Goal: Transaction & Acquisition: Purchase product/service

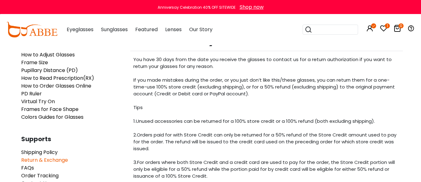
scroll to position [62, 0]
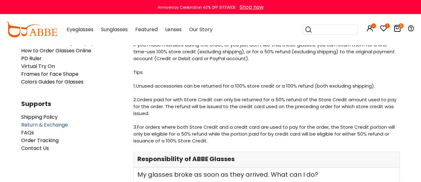
click at [43, 124] on span "Return & Exchange" at bounding box center [44, 124] width 47 height 7
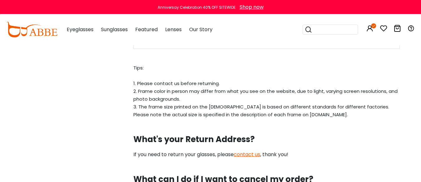
scroll to position [685, 0]
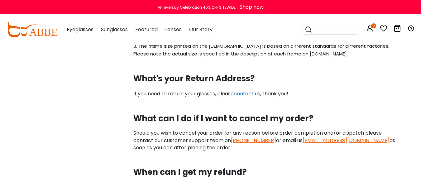
click at [244, 91] on link "contact us" at bounding box center [246, 93] width 26 height 7
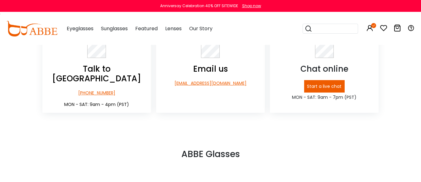
scroll to position [218, 0]
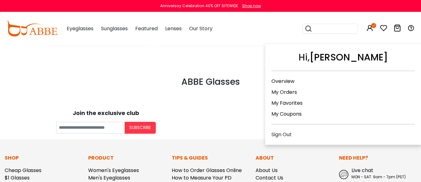
click at [273, 92] on link "My Orders" at bounding box center [284, 91] width 26 height 7
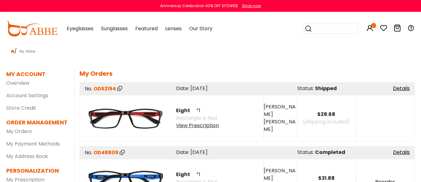
click at [195, 124] on div "View Prescription" at bounding box center [197, 125] width 43 height 7
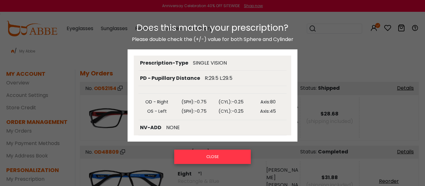
click at [207, 154] on button "CLOSE" at bounding box center [212, 157] width 77 height 14
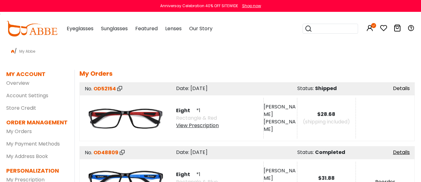
click at [405, 87] on link "Details" at bounding box center [401, 88] width 17 height 7
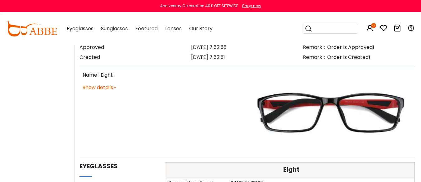
scroll to position [249, 0]
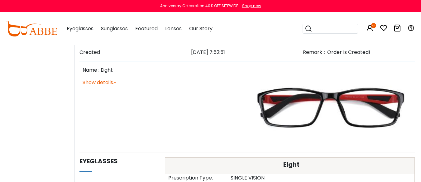
click at [294, 107] on img at bounding box center [330, 106] width 161 height 81
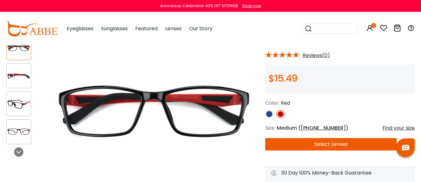
scroll to position [62, 0]
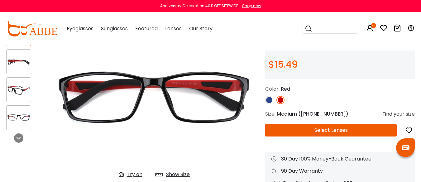
click at [334, 131] on button "Select Lenses" at bounding box center [330, 130] width 131 height 12
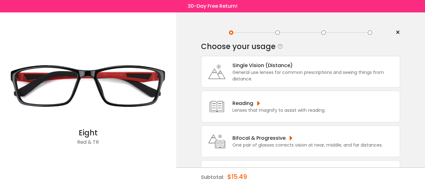
click at [258, 72] on div "General use lenses for common prescriptions and seeing things from distance." at bounding box center [315, 75] width 164 height 13
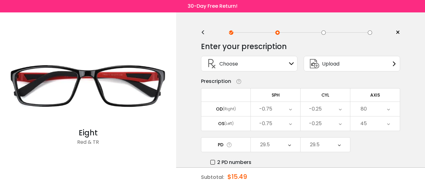
click at [292, 63] on icon at bounding box center [291, 63] width 5 height 5
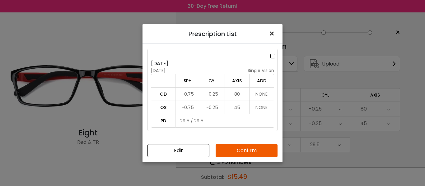
click at [269, 32] on span "×" at bounding box center [273, 33] width 9 height 13
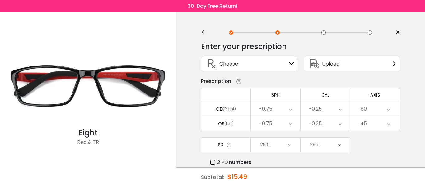
click at [290, 65] on icon at bounding box center [291, 63] width 5 height 5
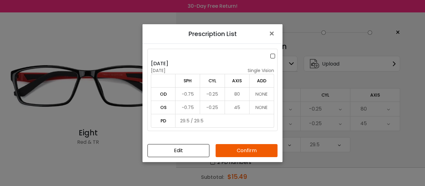
click at [258, 148] on button "Confirm" at bounding box center [247, 150] width 62 height 13
click at [231, 153] on button "Confirm" at bounding box center [247, 150] width 62 height 13
click at [268, 33] on button "×" at bounding box center [273, 33] width 19 height 19
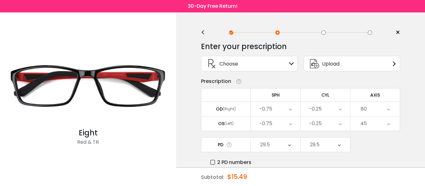
click at [397, 33] on span "×" at bounding box center [398, 32] width 5 height 9
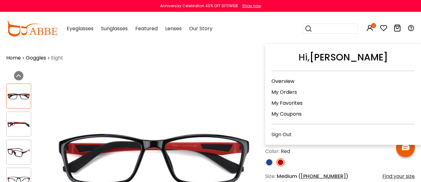
click at [371, 28] on icon at bounding box center [369, 27] width 7 height 7
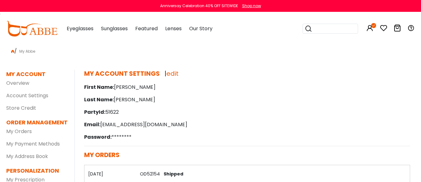
scroll to position [93, 0]
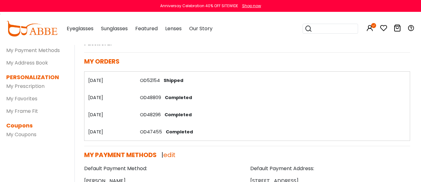
click at [148, 79] on link "OD52154" at bounding box center [150, 80] width 20 height 6
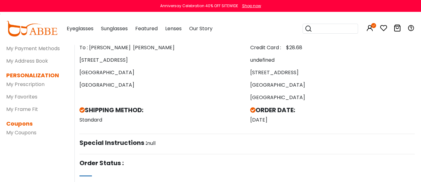
scroll to position [249, 0]
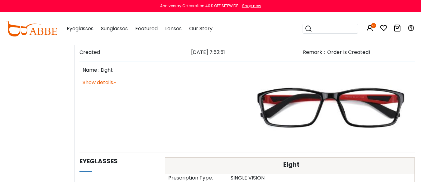
click at [319, 100] on img at bounding box center [330, 106] width 161 height 81
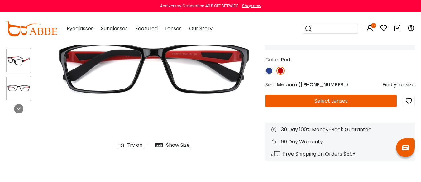
scroll to position [93, 0]
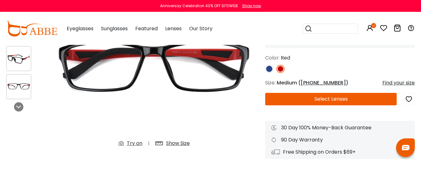
click at [311, 99] on button "Select Lenses" at bounding box center [330, 99] width 131 height 12
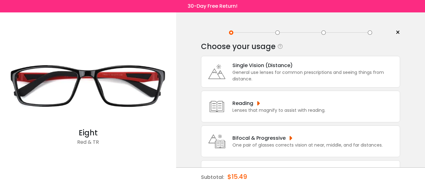
click at [276, 71] on div "General use lenses for common prescriptions and seeing things from distance." at bounding box center [315, 75] width 164 height 13
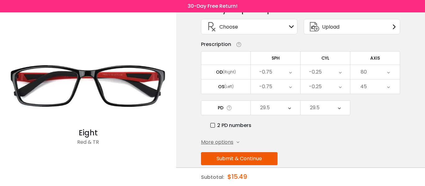
scroll to position [47, 0]
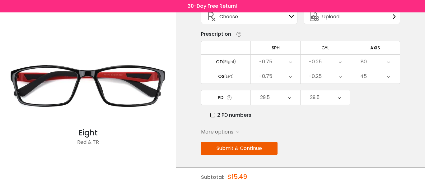
click at [246, 149] on button "Submit & Continue" at bounding box center [239, 148] width 77 height 13
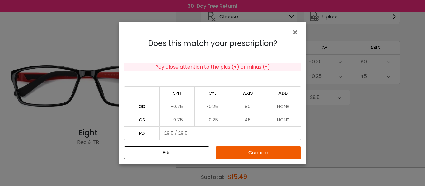
click at [252, 151] on button "Confirm" at bounding box center [258, 153] width 85 height 13
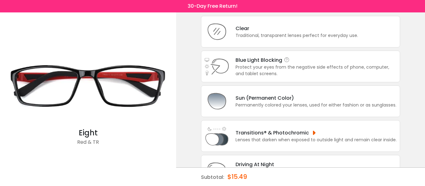
scroll to position [62, 0]
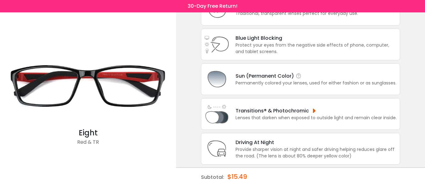
click at [278, 82] on div "Permanently colored your lenses, used for either fashion or as sunglasses." at bounding box center [316, 83] width 161 height 7
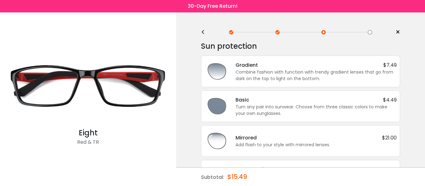
scroll to position [0, 0]
click at [287, 110] on div "Turn any pair into sunwear. Choose from three classic colors to make your own s…" at bounding box center [316, 110] width 161 height 13
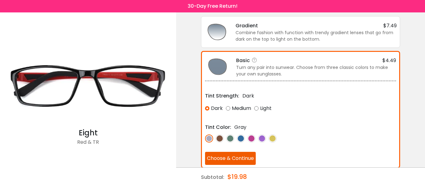
scroll to position [40, 0]
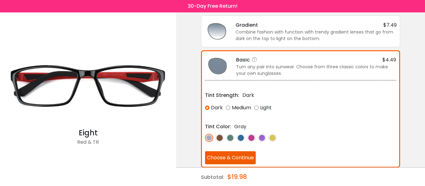
click at [221, 140] on img at bounding box center [220, 138] width 8 height 8
click at [235, 158] on button "Choose & Continue" at bounding box center [230, 158] width 51 height 13
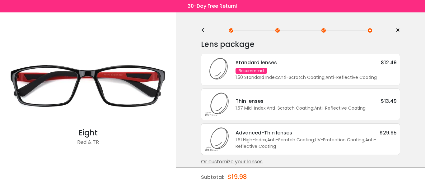
scroll to position [0, 0]
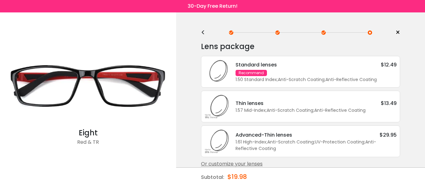
click at [299, 72] on div "Standard lenses $12.49 Recommend 1.50 Standard Index ; Anti-Scratch Coating ; A…" at bounding box center [312, 72] width 167 height 22
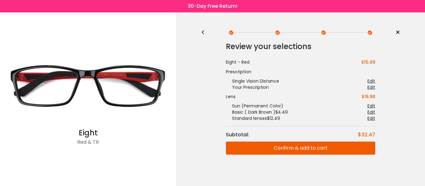
click at [305, 151] on button "Confirm & add to cart" at bounding box center [300, 148] width 149 height 13
